Goal: Information Seeking & Learning: Learn about a topic

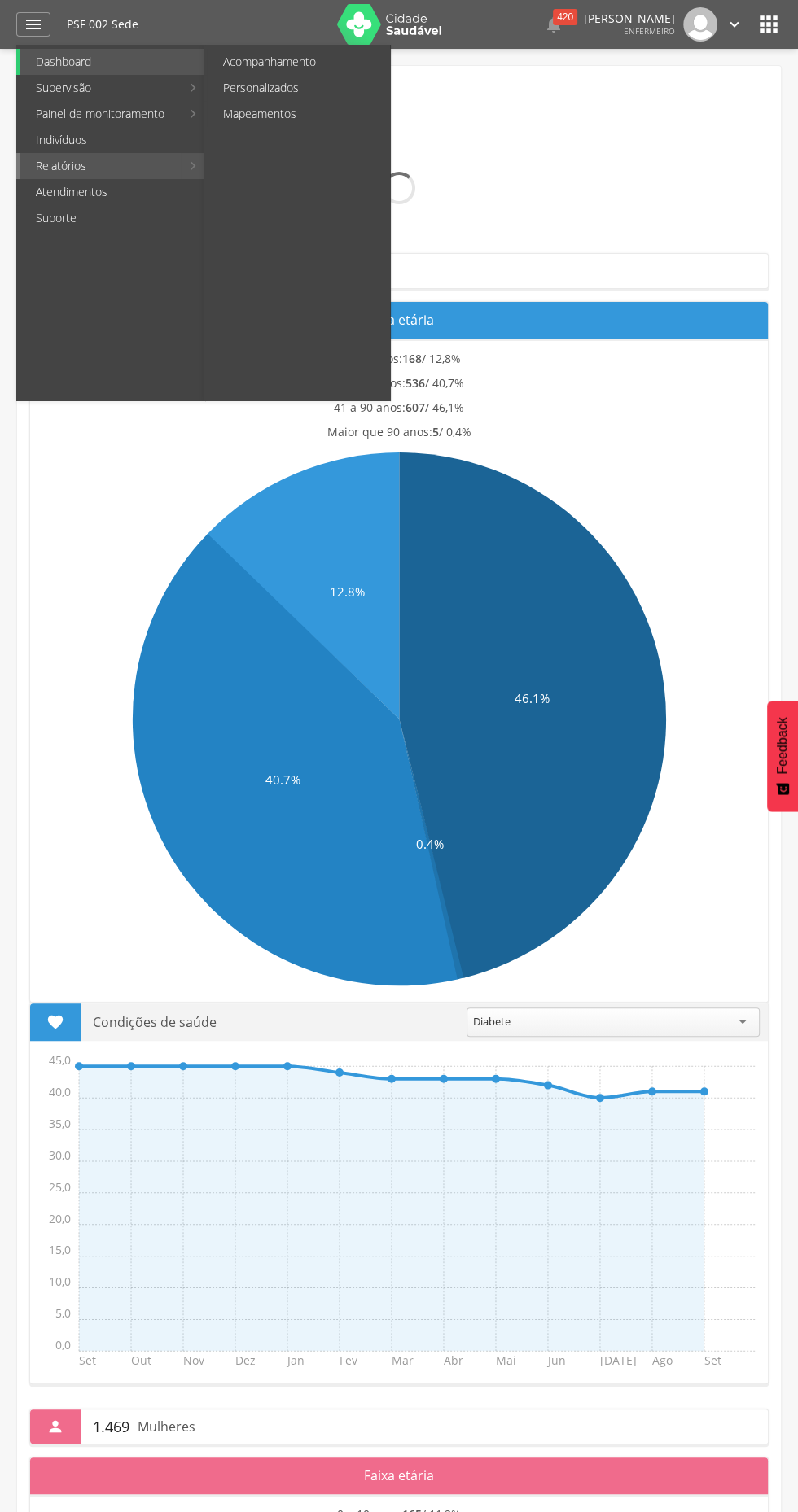
click at [46, 165] on link "Relatórios" at bounding box center [99, 166] width 161 height 26
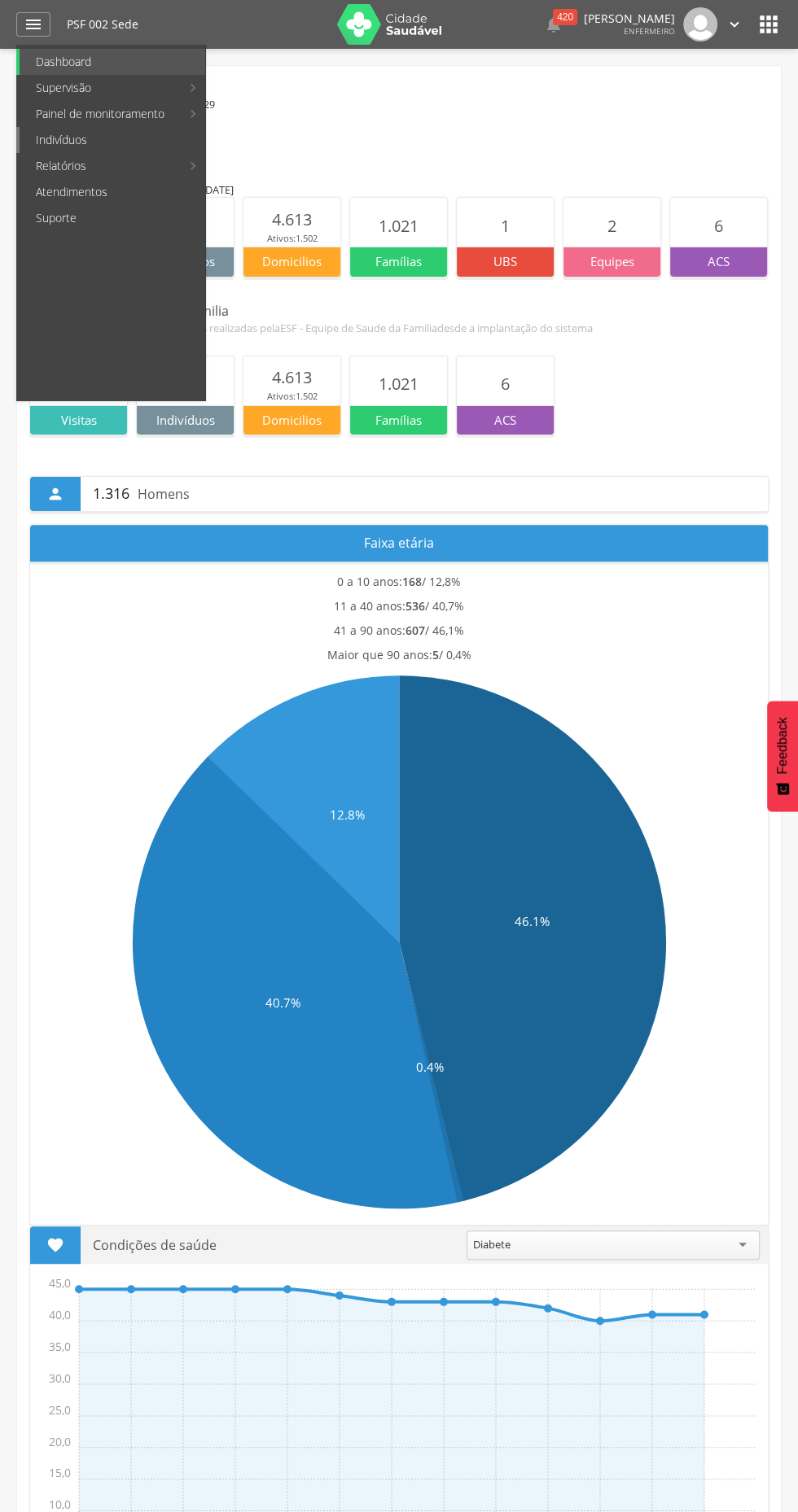
click at [42, 136] on link "Indivíduos" at bounding box center [112, 140] width 185 height 26
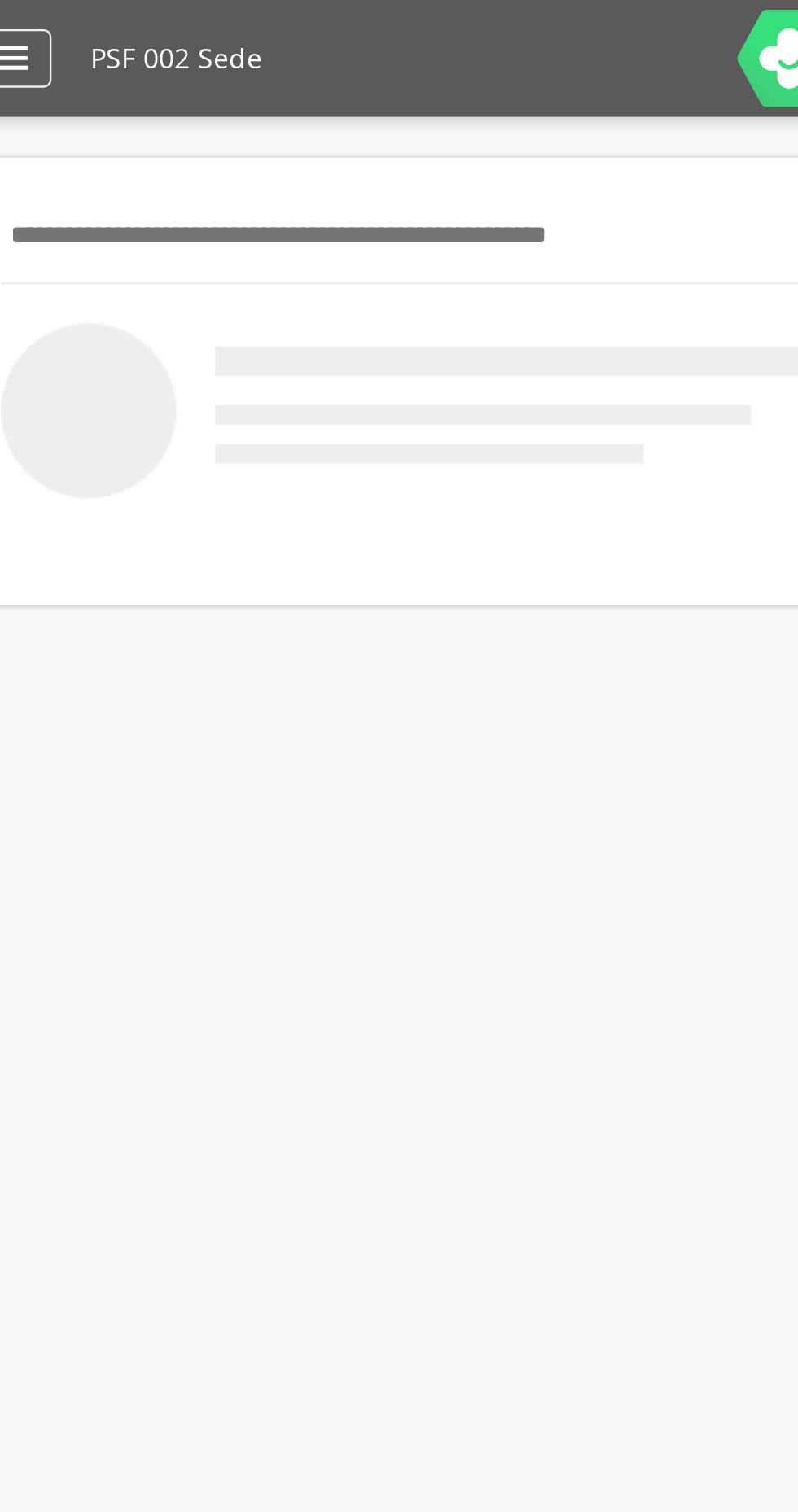
click at [42, 17] on icon "" at bounding box center [33, 24] width 19 height 19
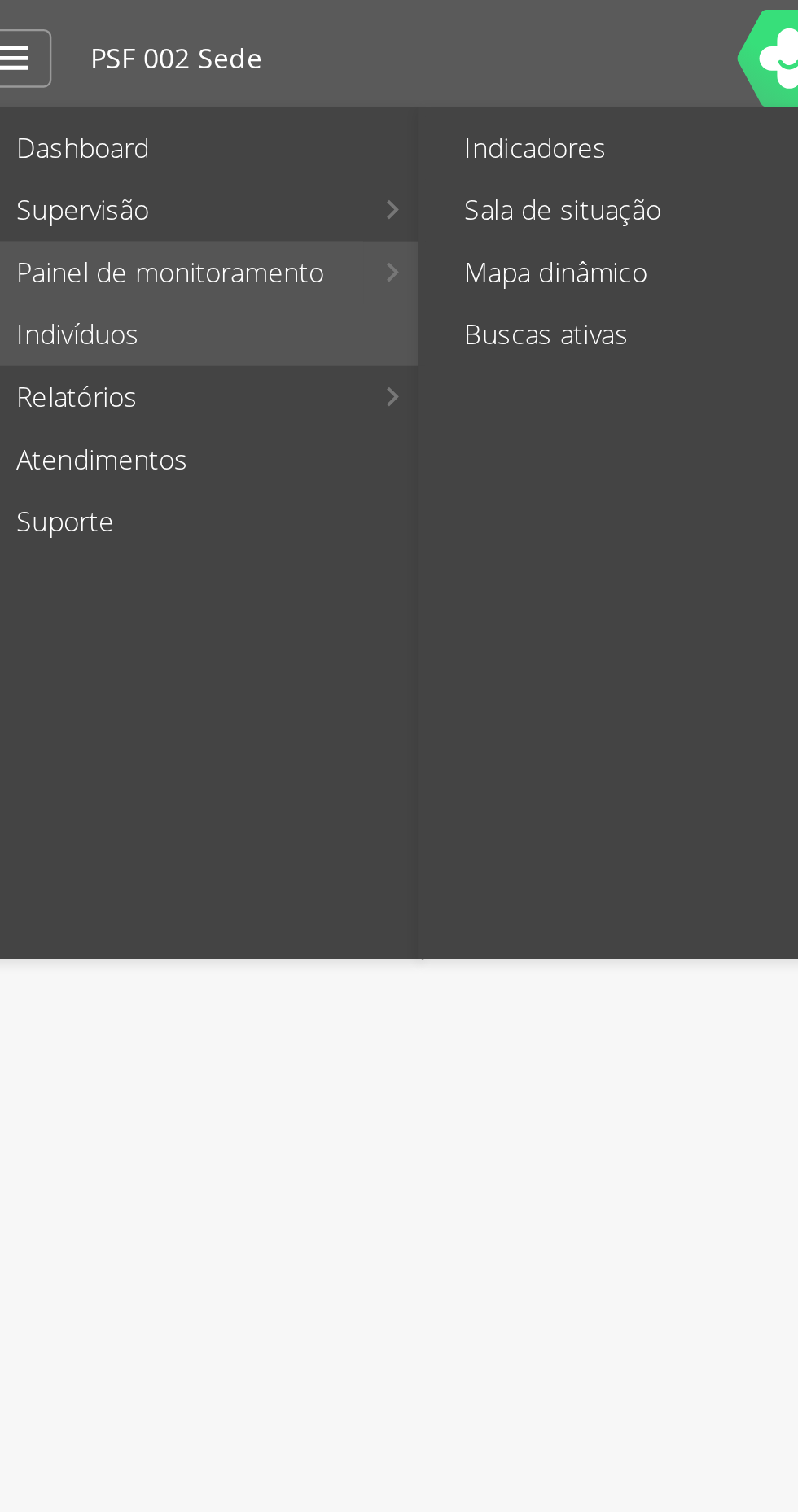
click at [87, 115] on link "Painel de monitoramento" at bounding box center [99, 114] width 161 height 26
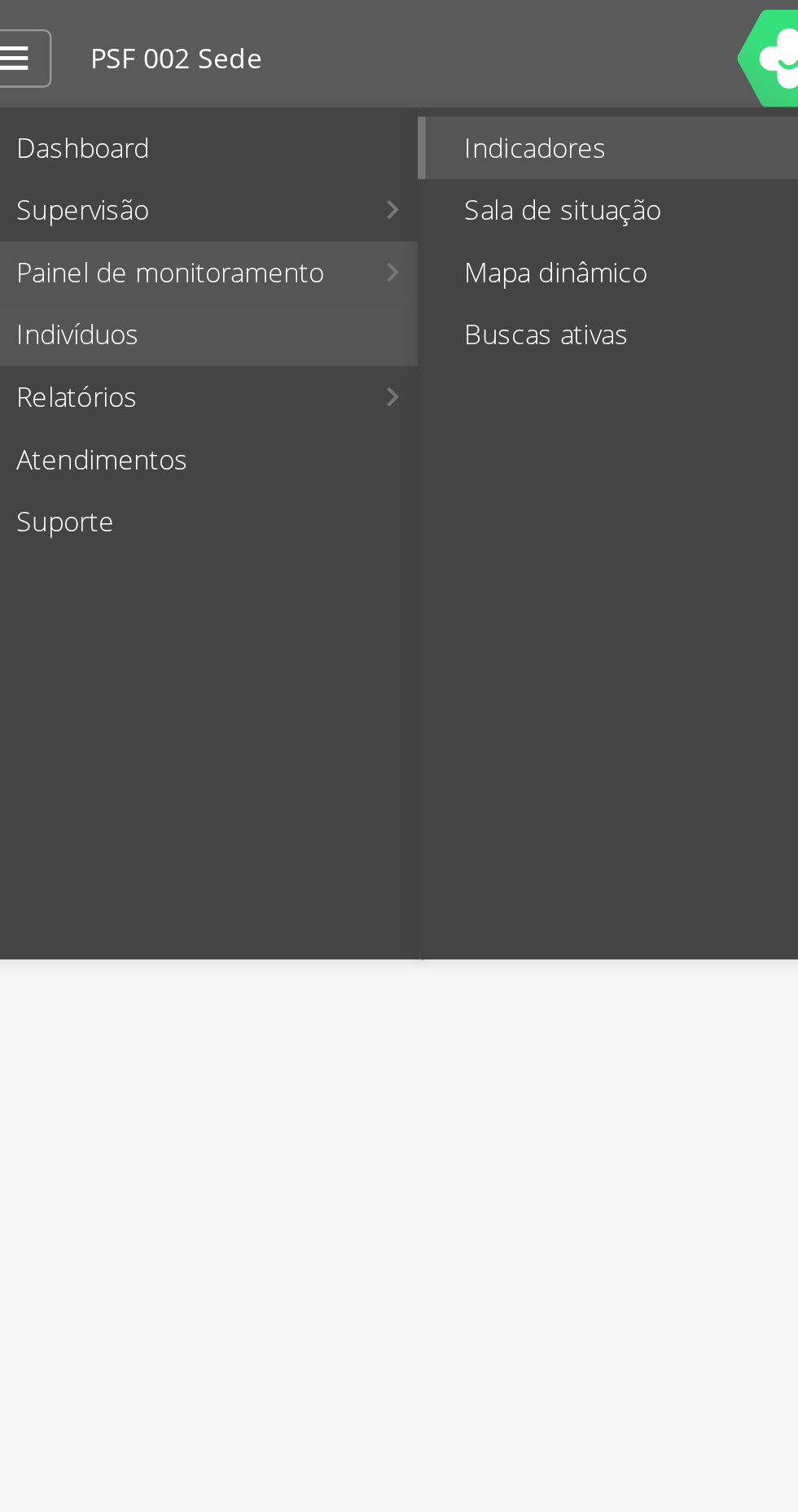
click at [255, 56] on link "Indicadores" at bounding box center [286, 61] width 158 height 26
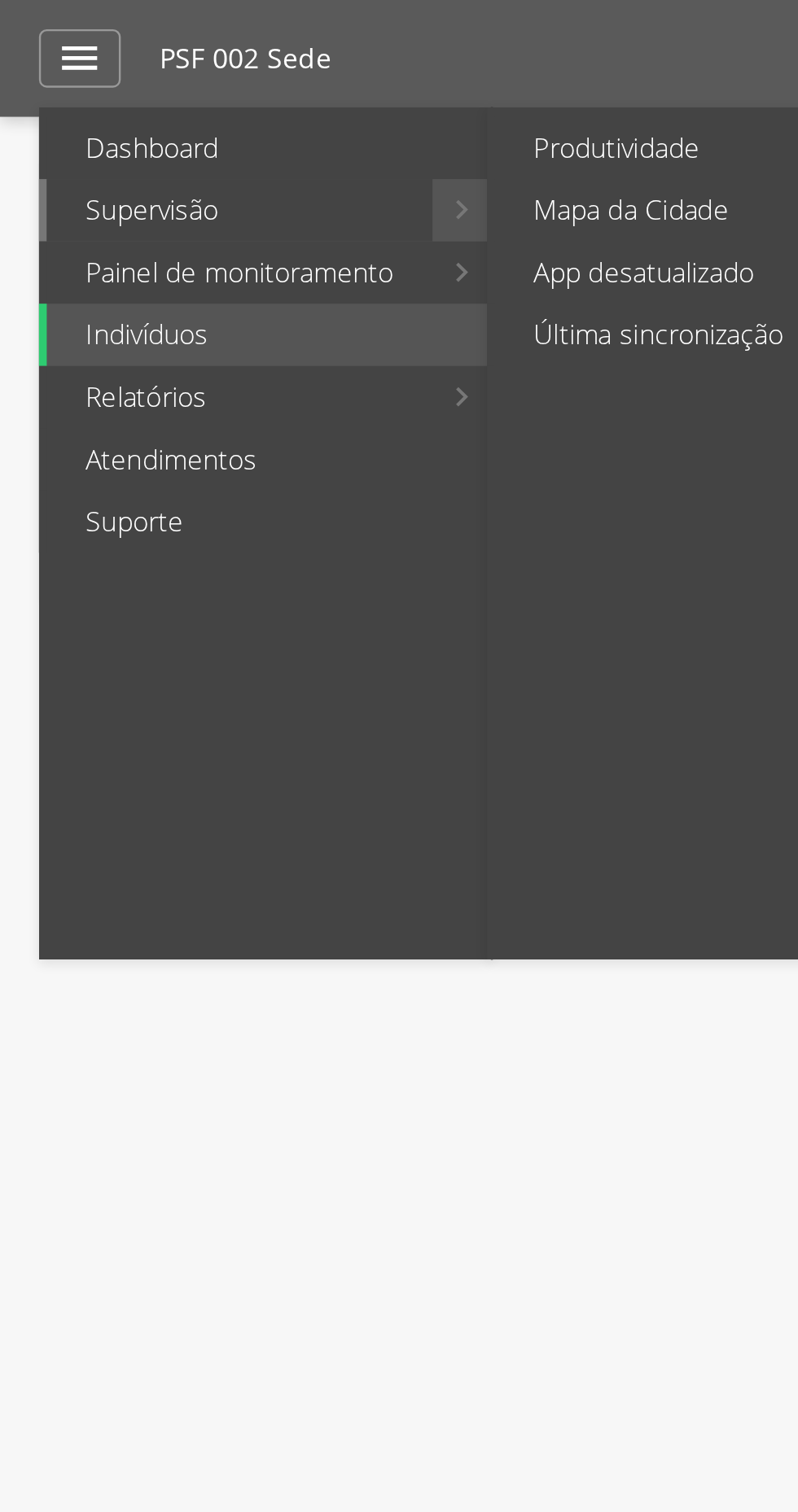
click at [56, 83] on link "Supervisão" at bounding box center [99, 88] width 161 height 26
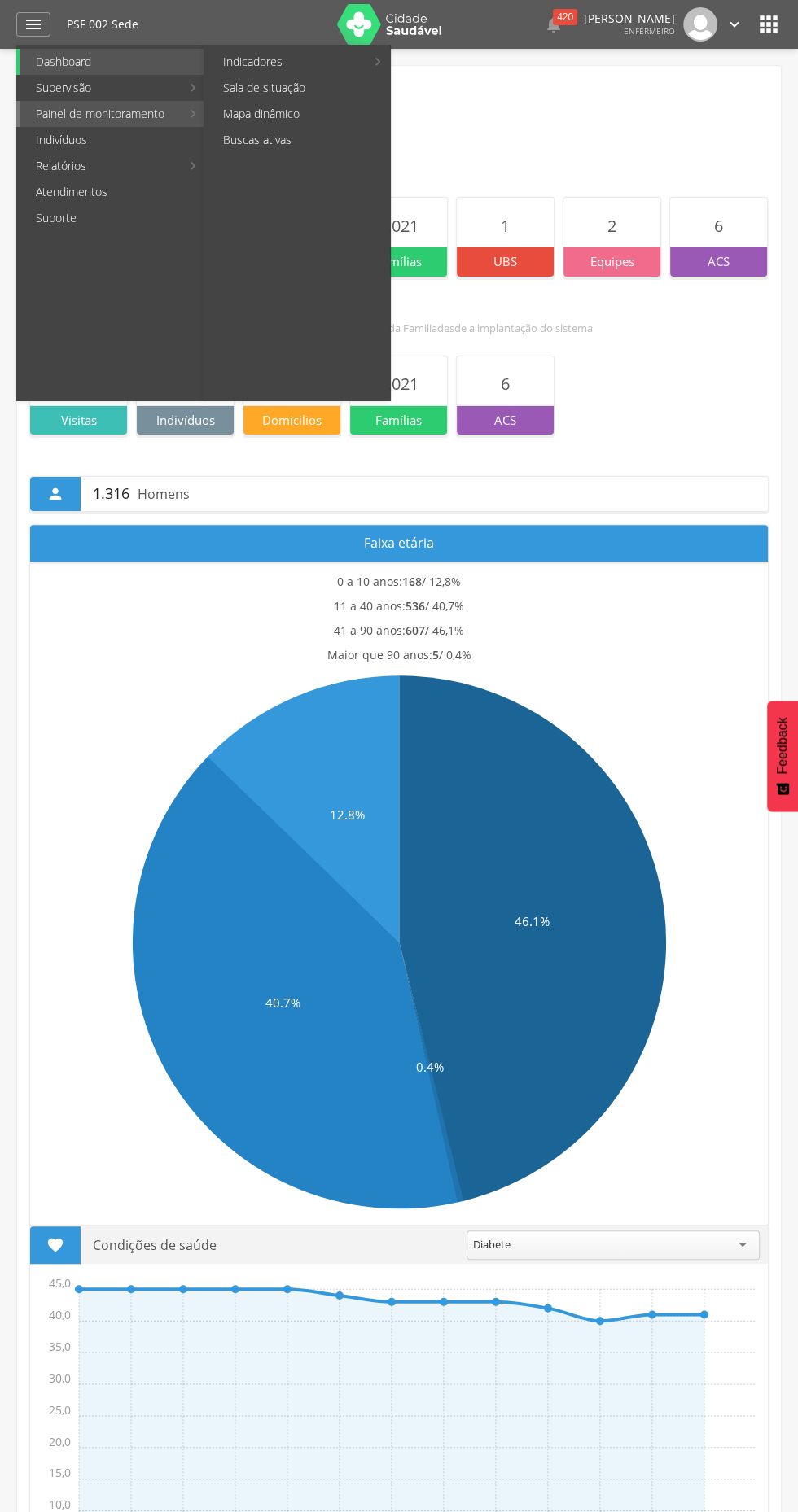
click at [115, 120] on link "Painel de monitoramento" at bounding box center [99, 114] width 161 height 26
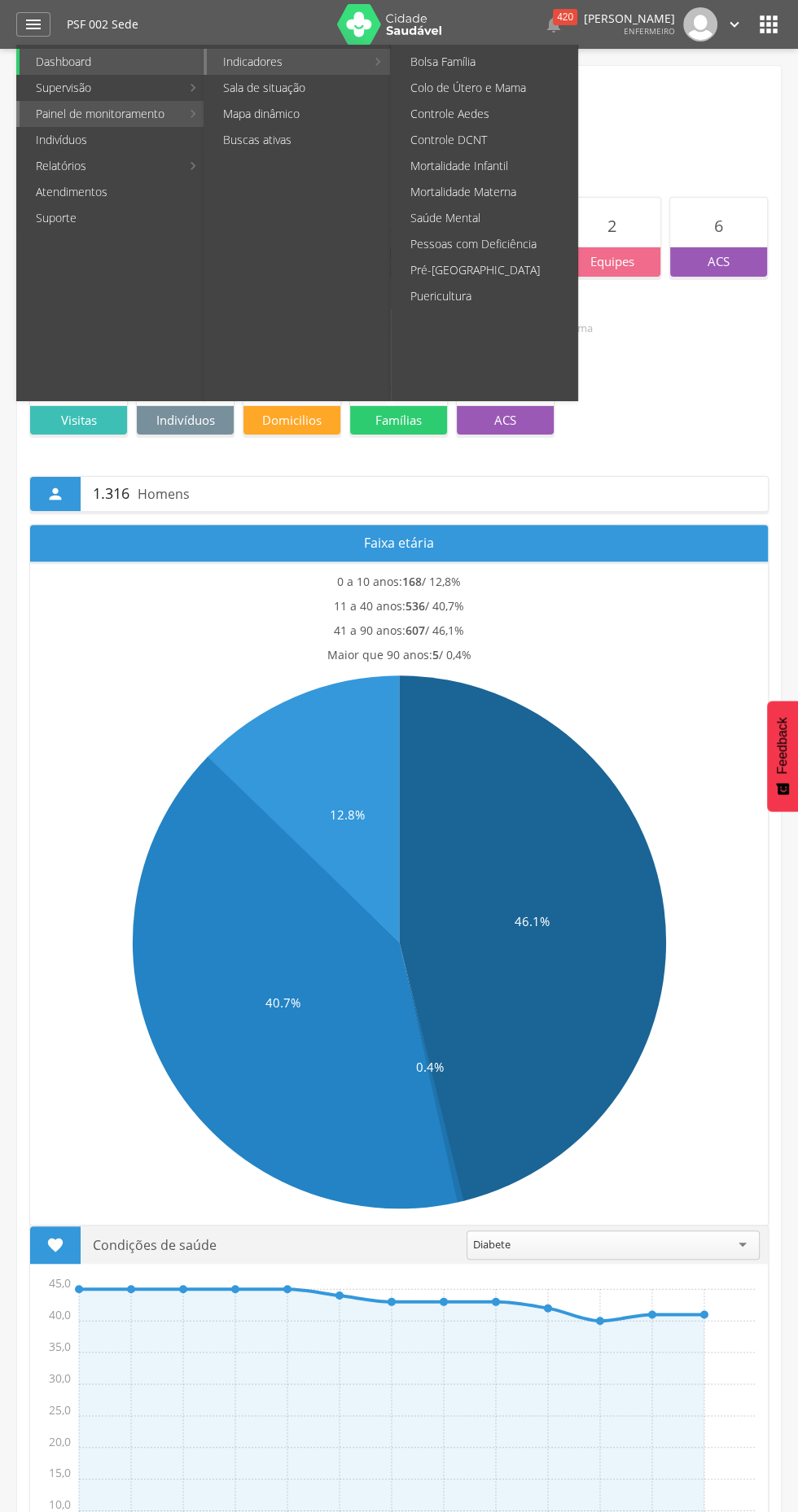
click at [258, 57] on link "Indicadores" at bounding box center [286, 61] width 158 height 26
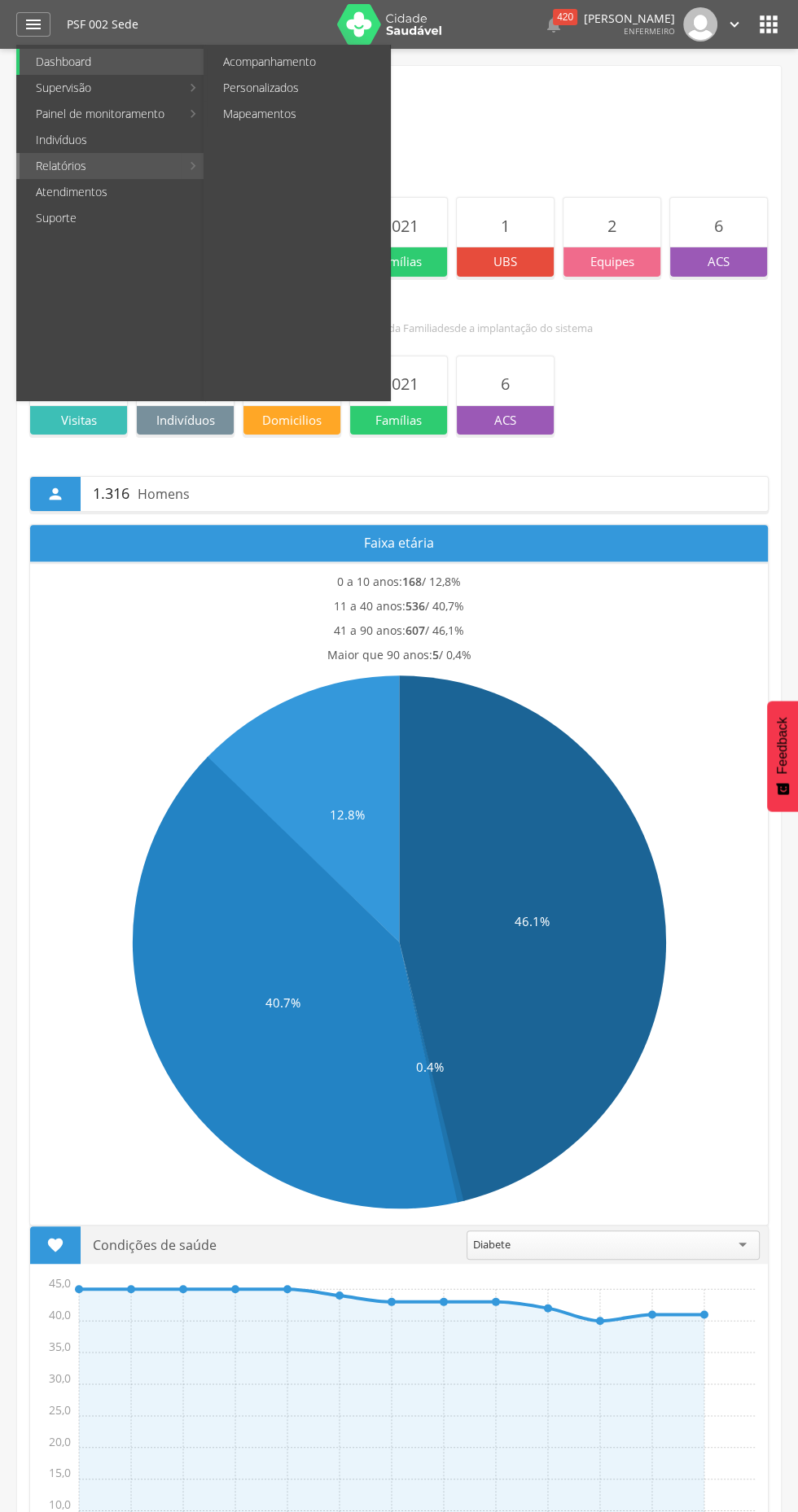
click at [78, 174] on link "Relatórios" at bounding box center [99, 166] width 161 height 26
click at [269, 52] on link "Acompanhamento" at bounding box center [297, 61] width 183 height 26
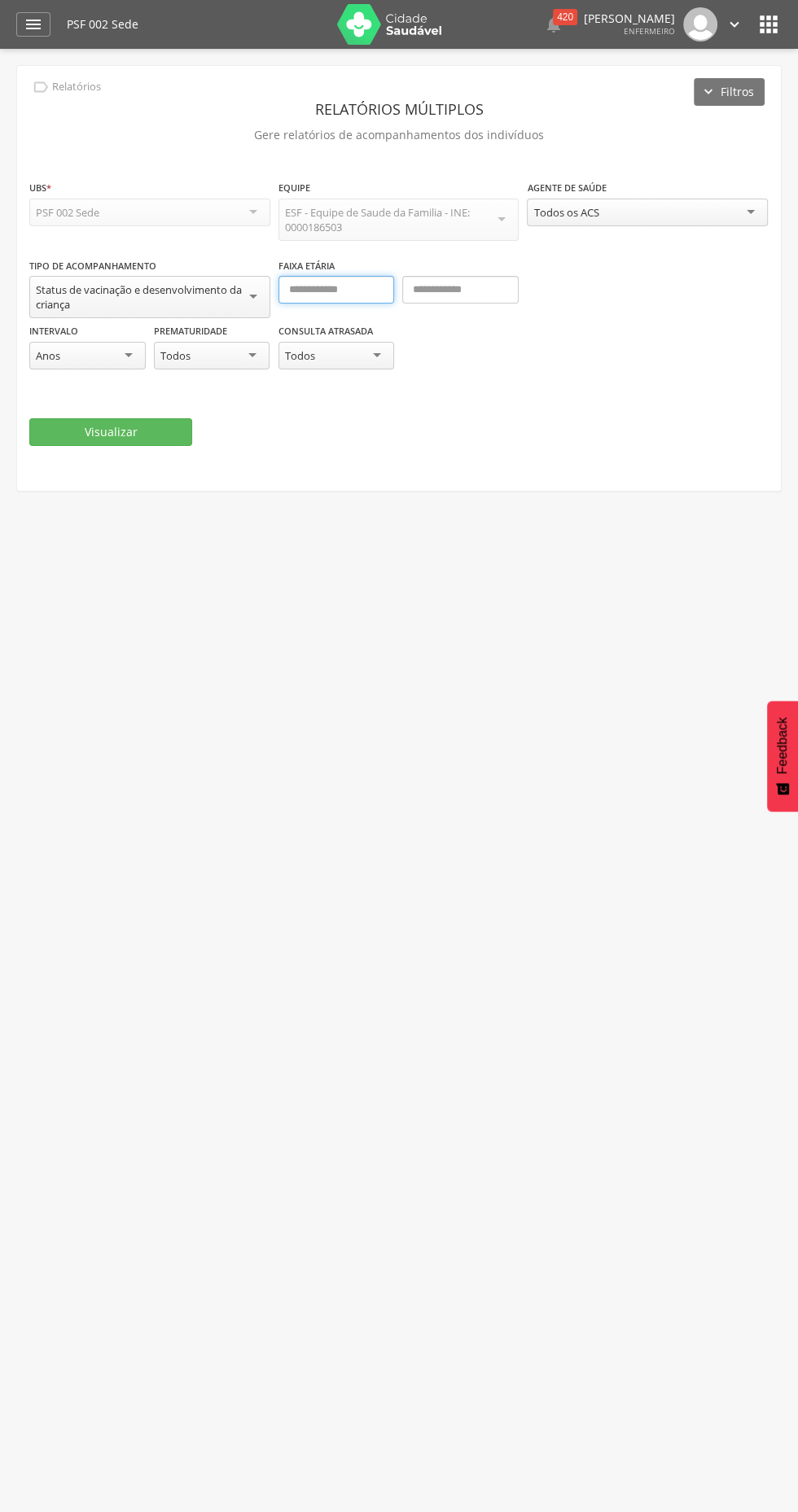
click at [319, 282] on input "text" at bounding box center [336, 290] width 116 height 28
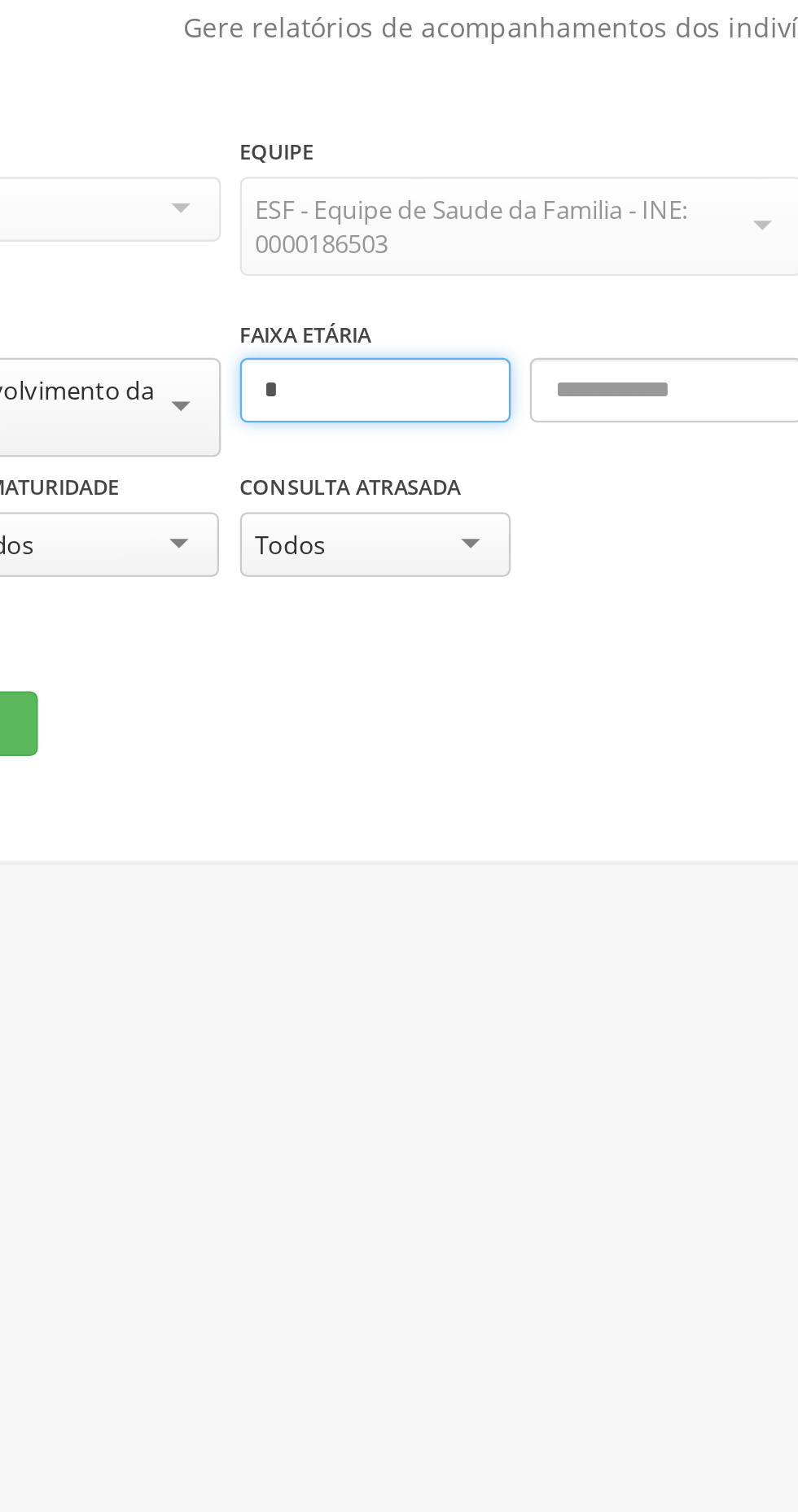
type input "*"
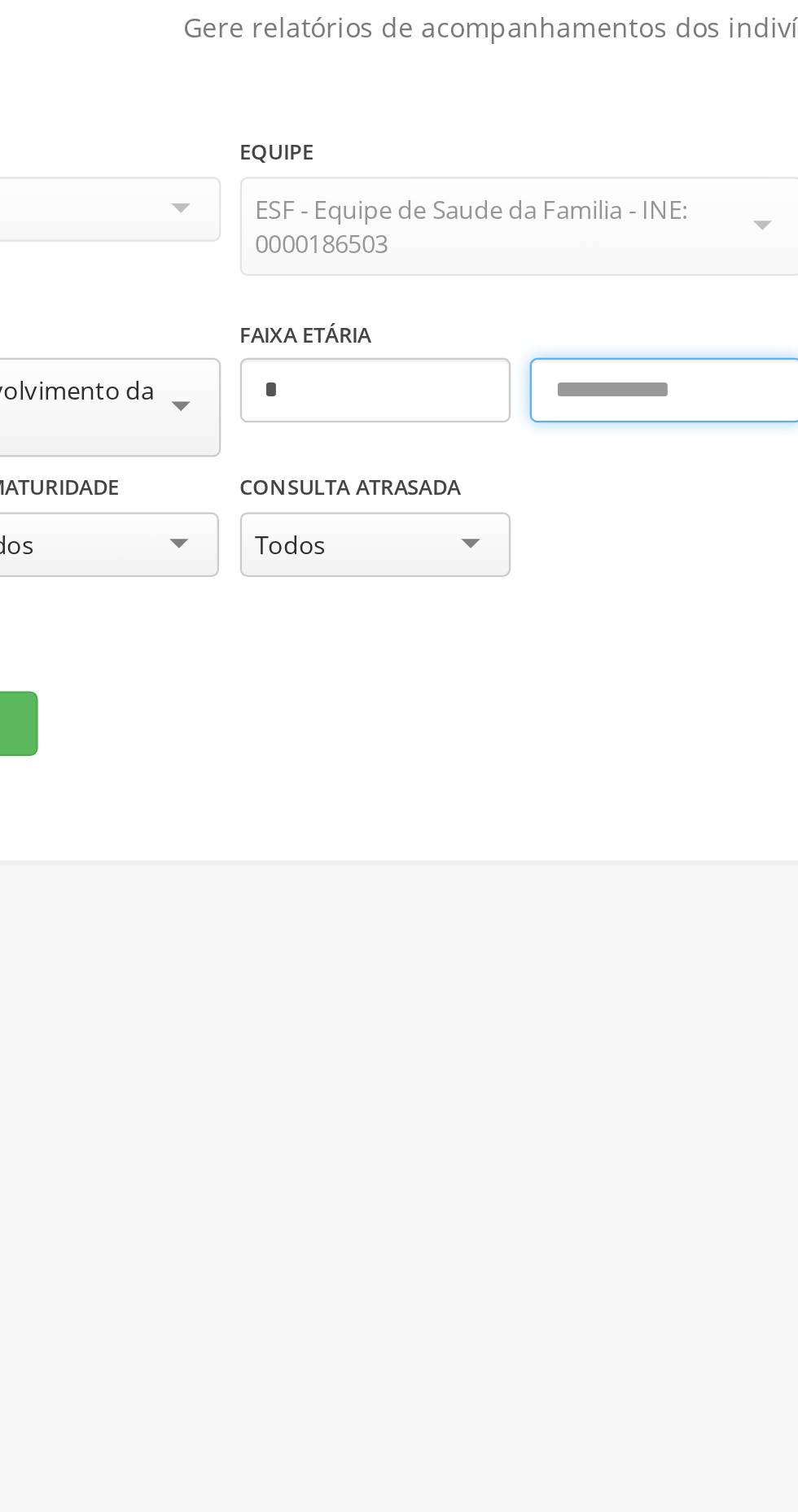
click at [442, 283] on input "text" at bounding box center [460, 290] width 116 height 28
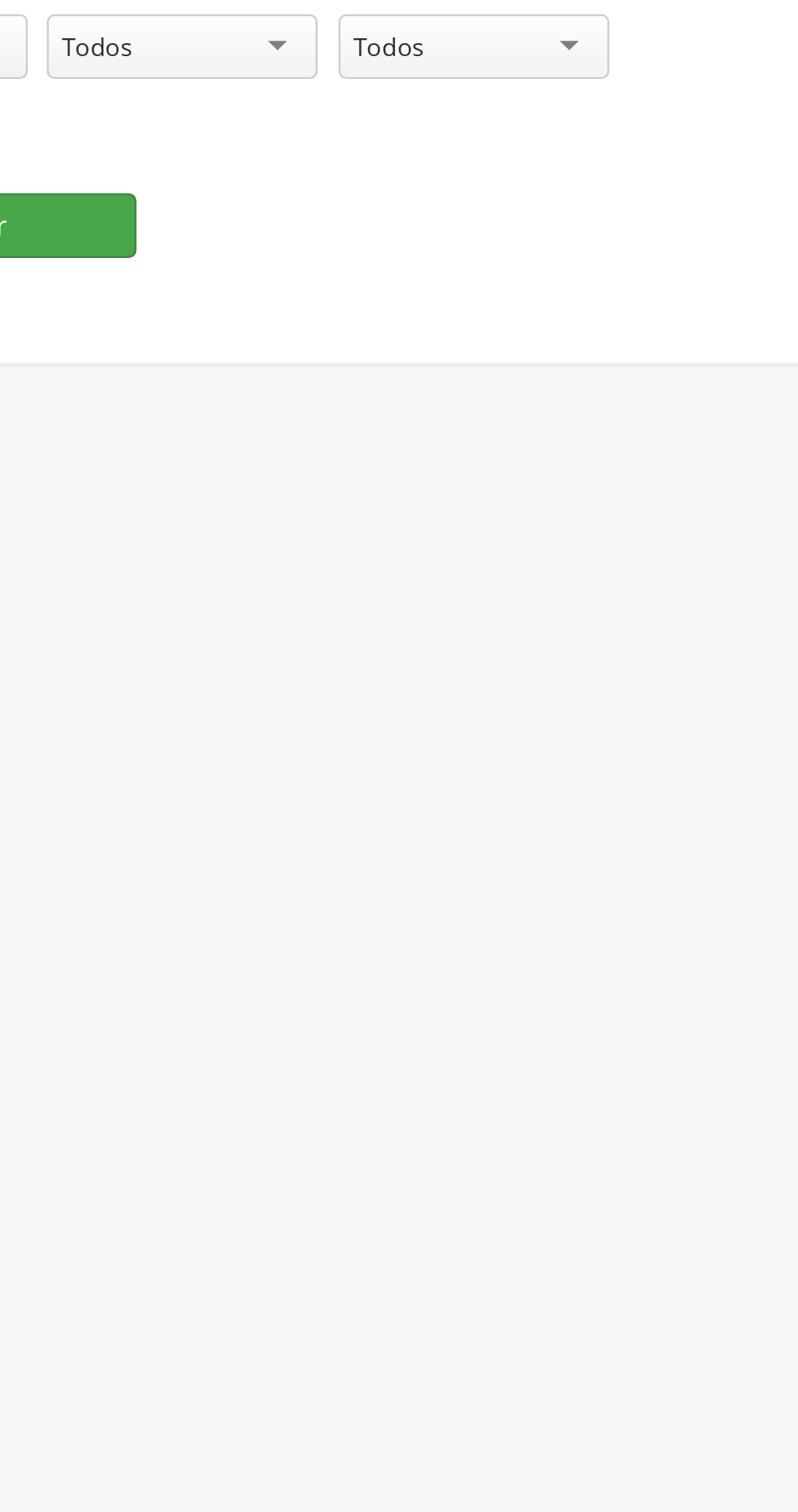
type input "*"
click at [161, 428] on button "Visualizar" at bounding box center [110, 432] width 163 height 28
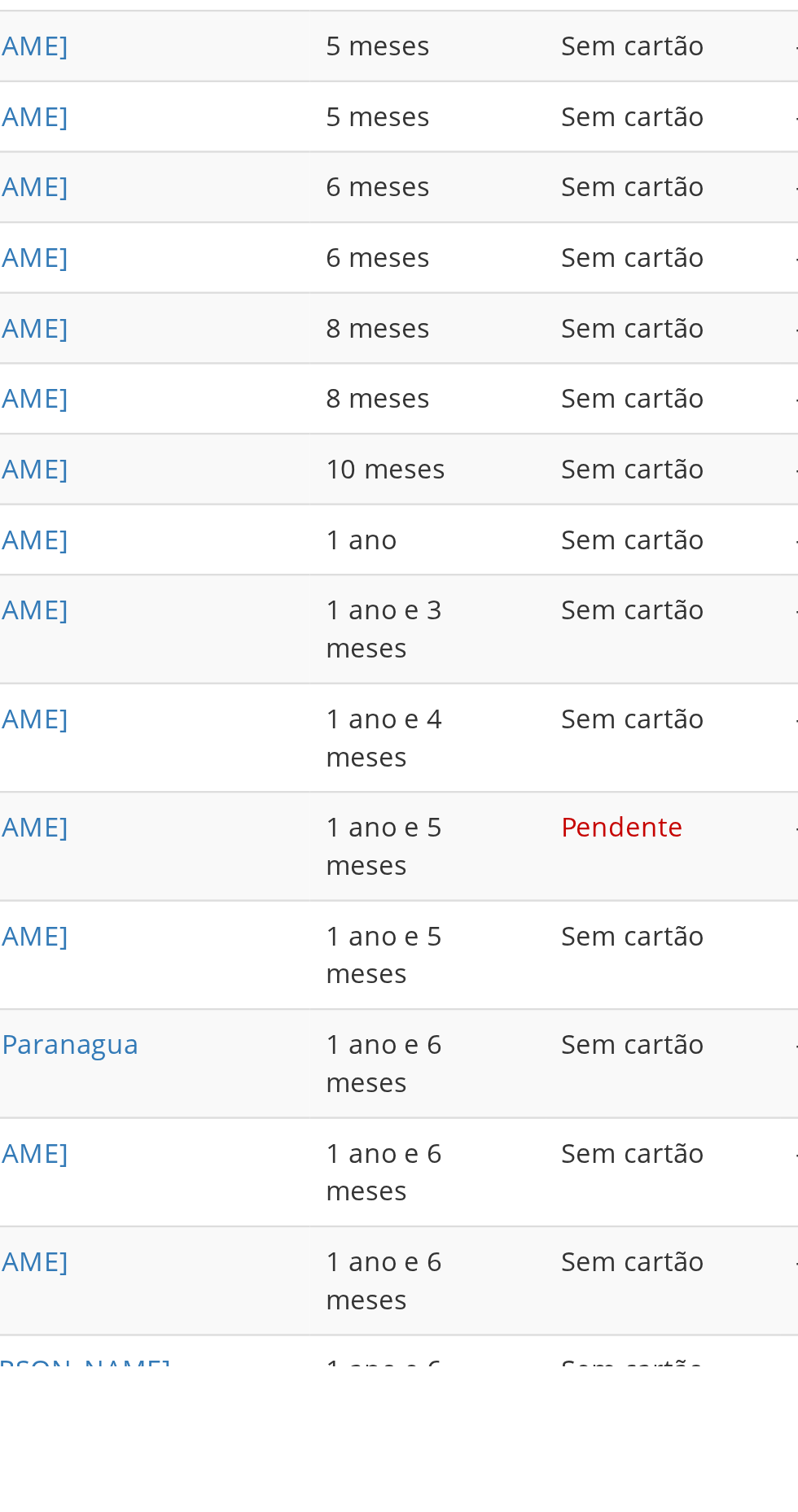
scroll to position [102, 0]
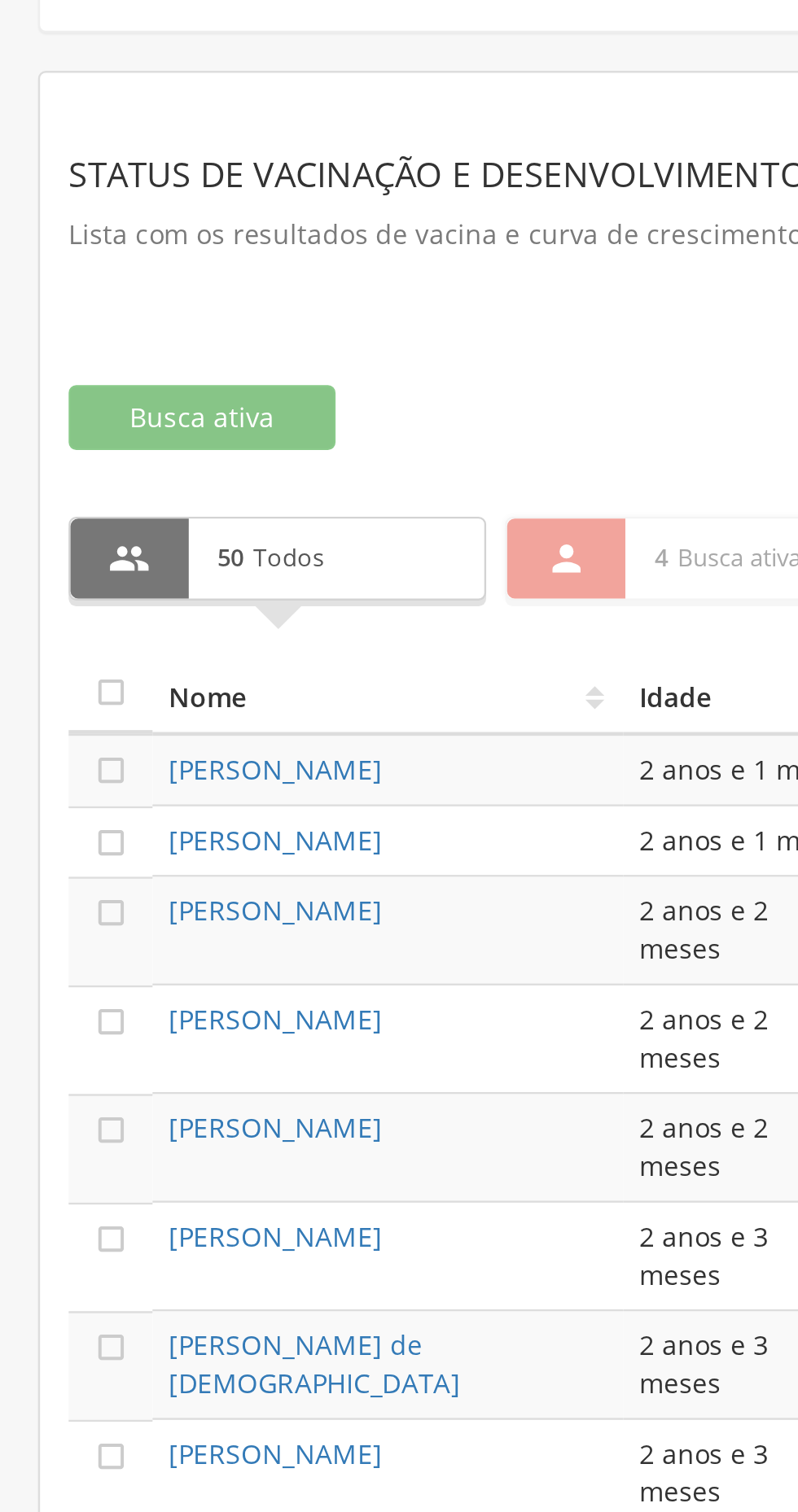
scroll to position [467, 0]
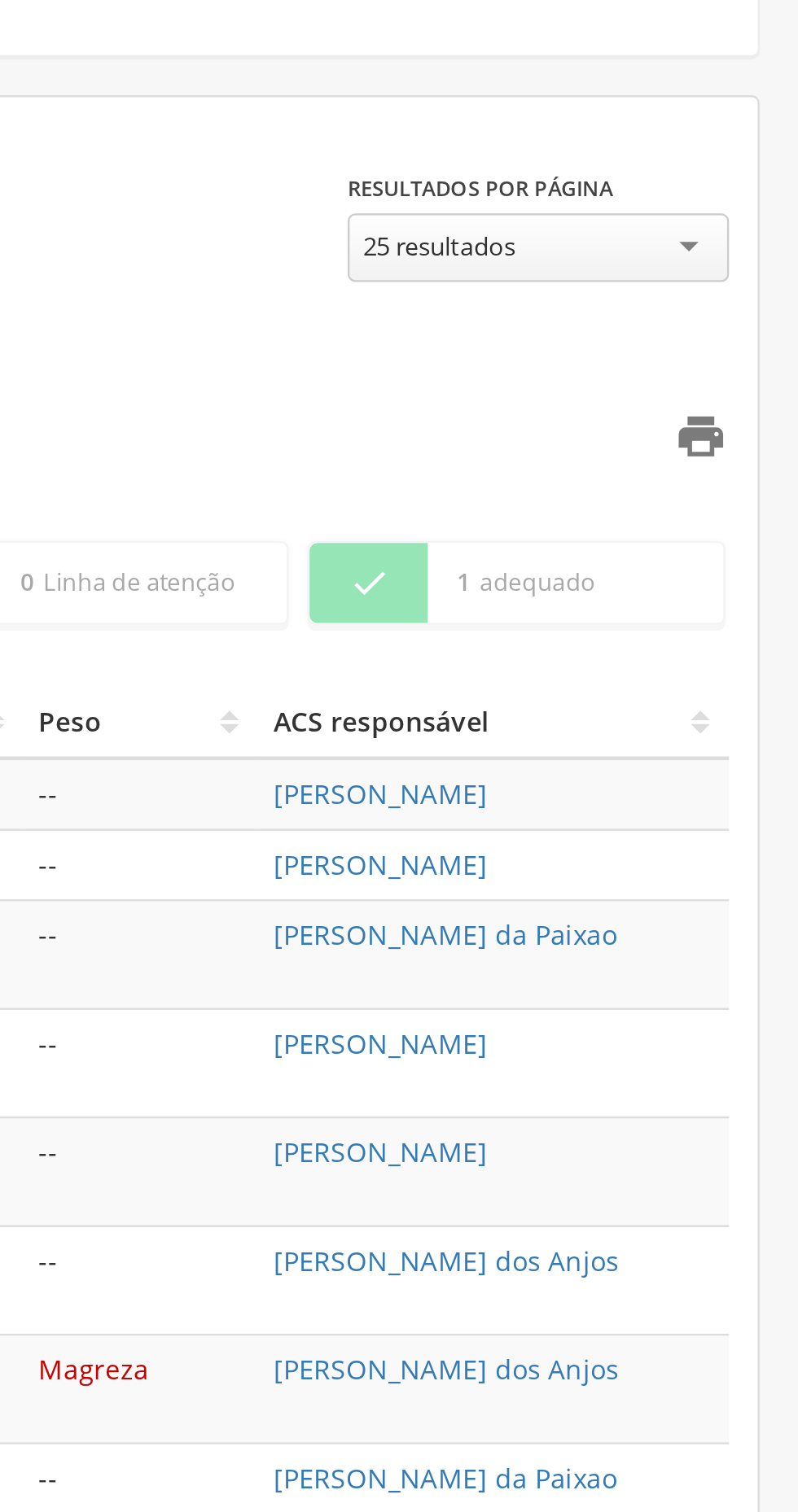
click at [761, 184] on icon "" at bounding box center [756, 186] width 23 height 23
click at [765, 184] on icon "" at bounding box center [756, 186] width 23 height 23
